Goal: Information Seeking & Learning: Check status

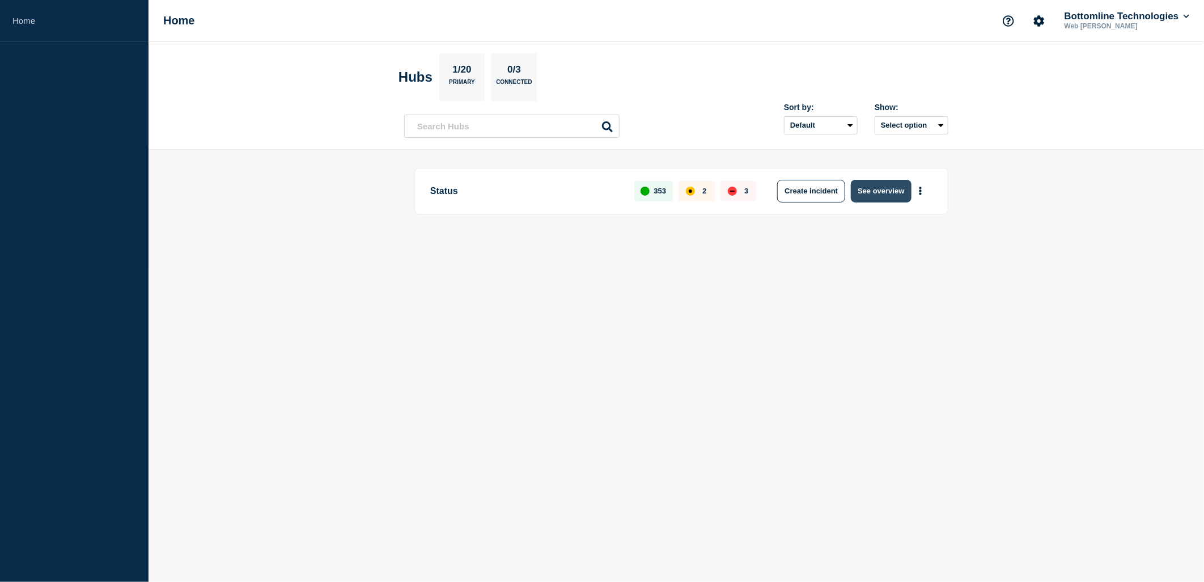
click at [860, 191] on button "See overview" at bounding box center [881, 191] width 60 height 23
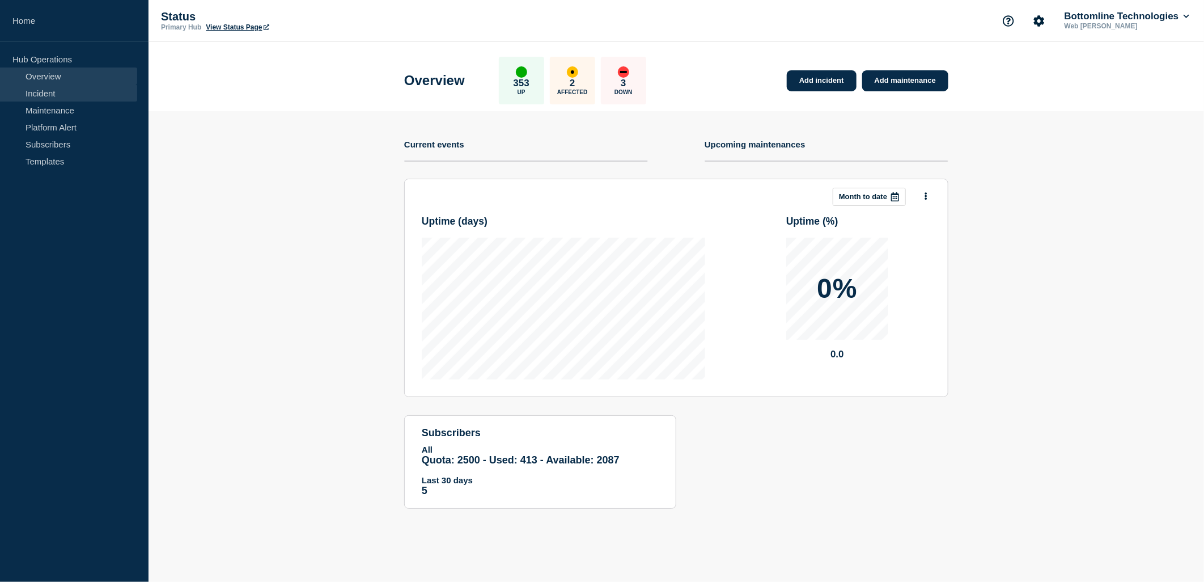
click at [43, 94] on link "Incident" at bounding box center [68, 92] width 137 height 17
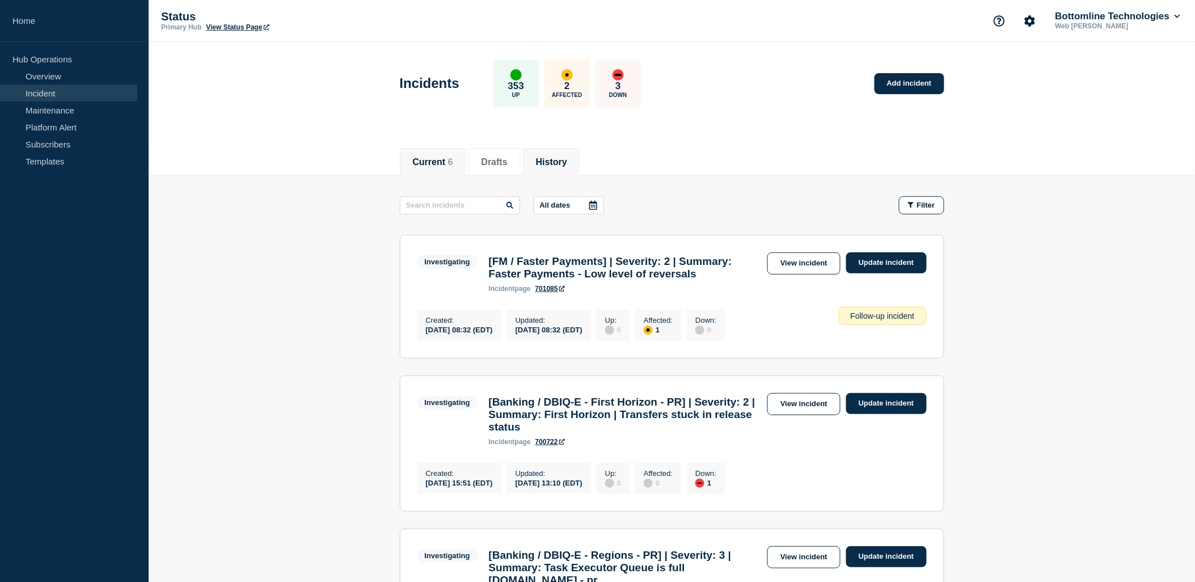
click at [567, 162] on button "History" at bounding box center [551, 162] width 31 height 10
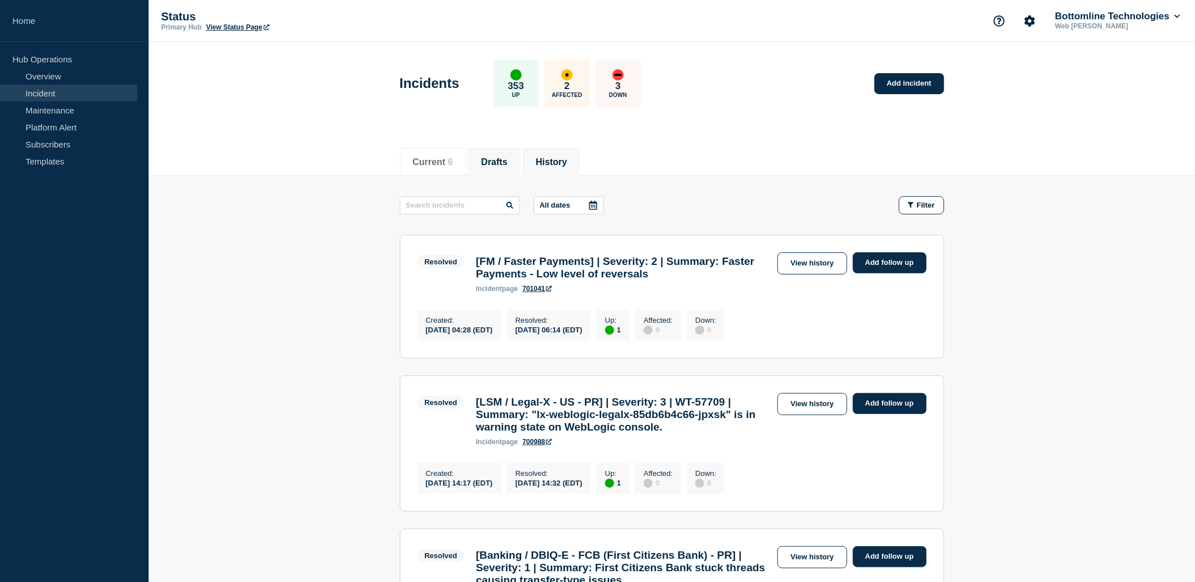
click at [505, 165] on button "Drafts" at bounding box center [494, 162] width 26 height 10
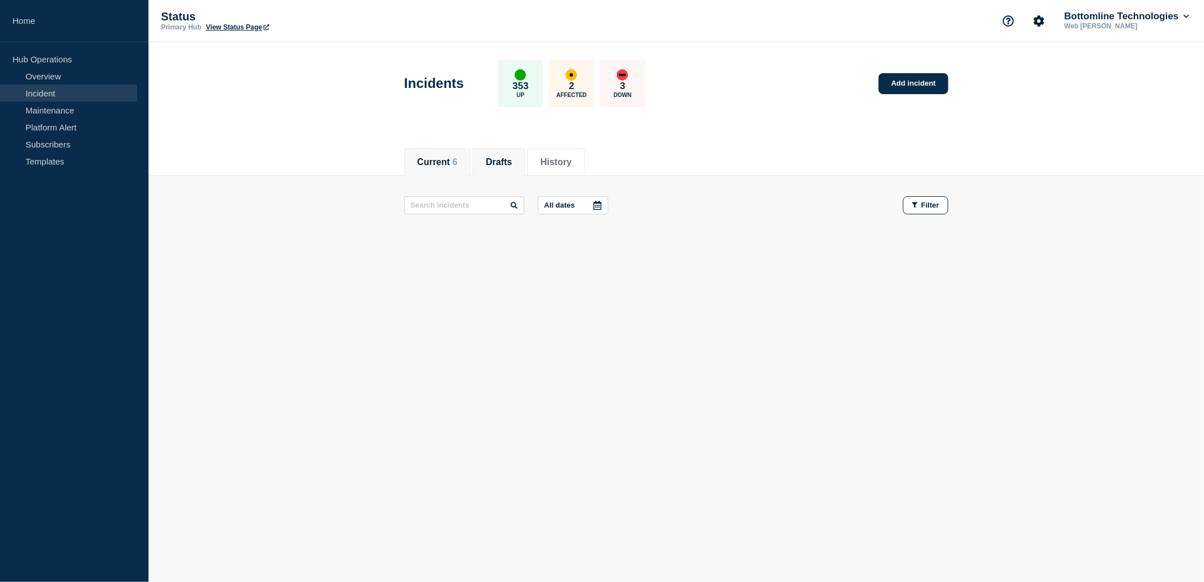
click at [427, 163] on button "Current 6" at bounding box center [437, 162] width 40 height 10
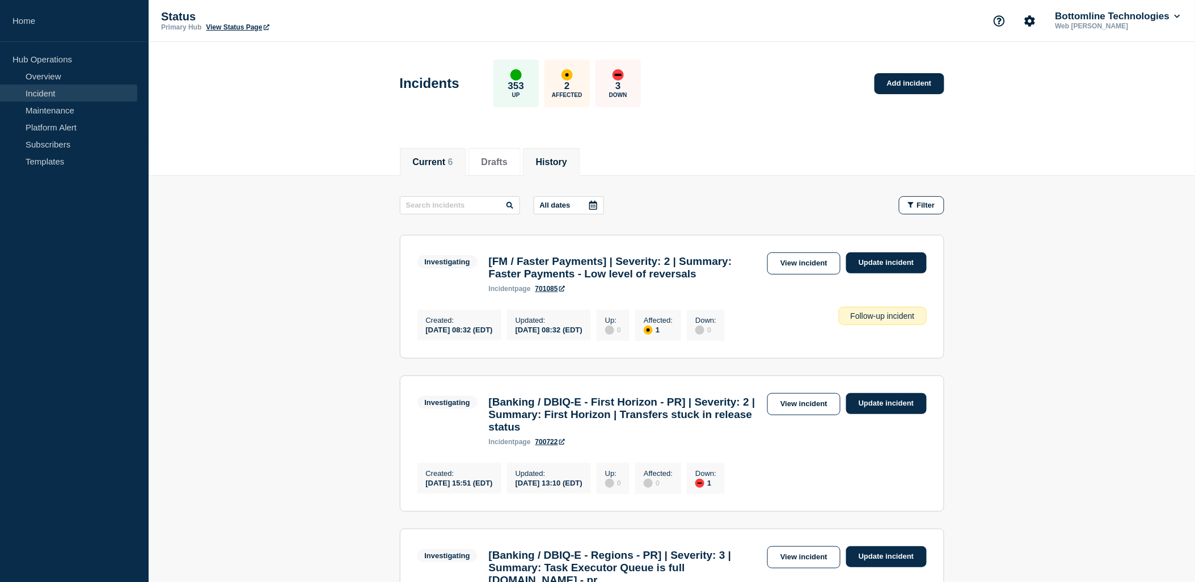
click at [565, 166] on button "History" at bounding box center [551, 162] width 31 height 10
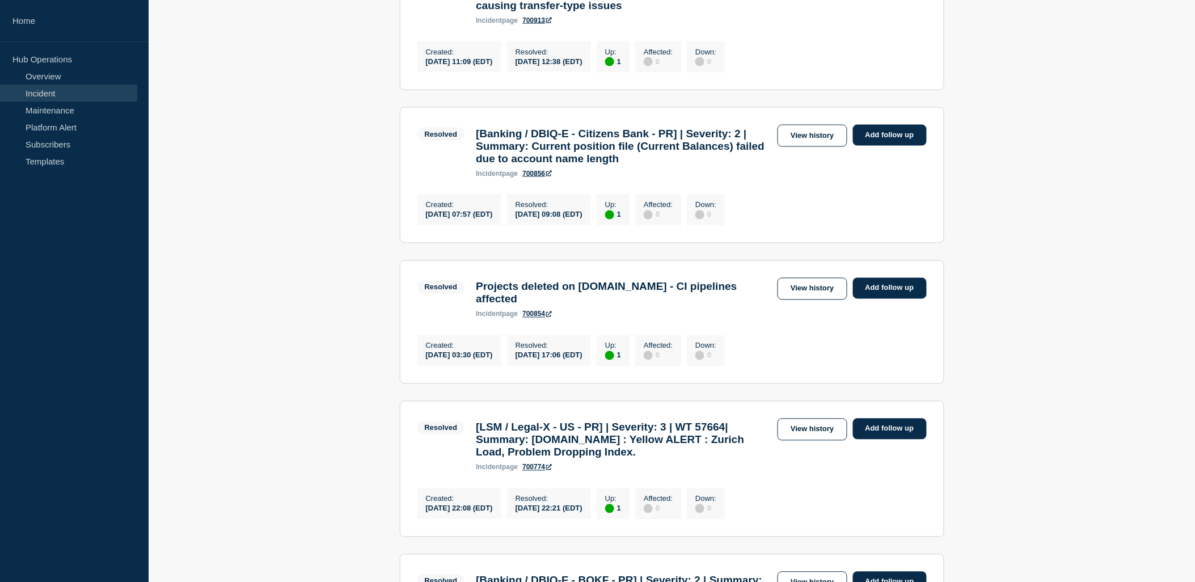
scroll to position [630, 0]
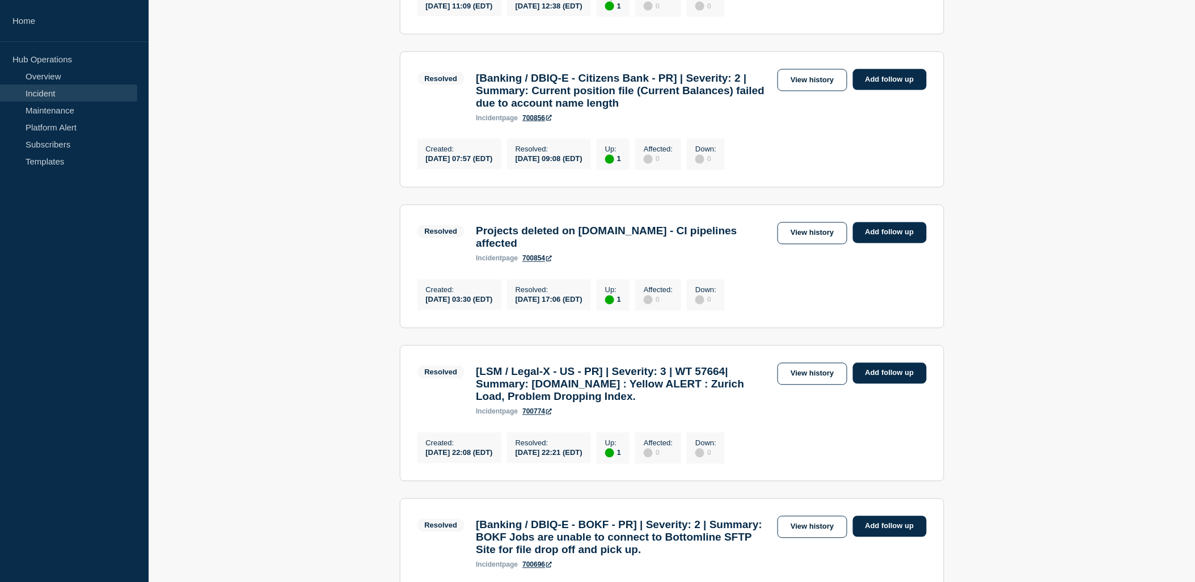
click at [581, 250] on h3 "Projects deleted on [DOMAIN_NAME] - CI pipelines affected" at bounding box center [624, 237] width 296 height 25
click at [813, 244] on link "View history" at bounding box center [811, 233] width 69 height 22
